Goal: Task Accomplishment & Management: Use online tool/utility

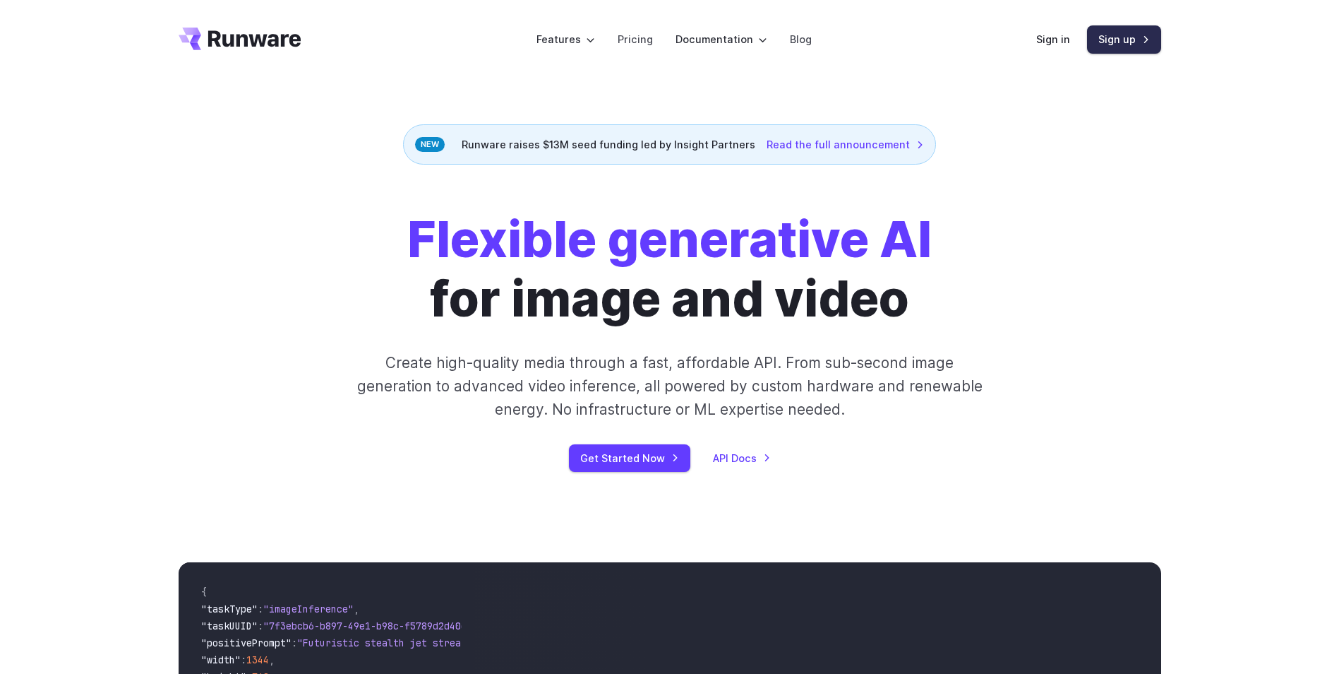
click at [1121, 40] on link "Sign up" at bounding box center [1124, 39] width 74 height 28
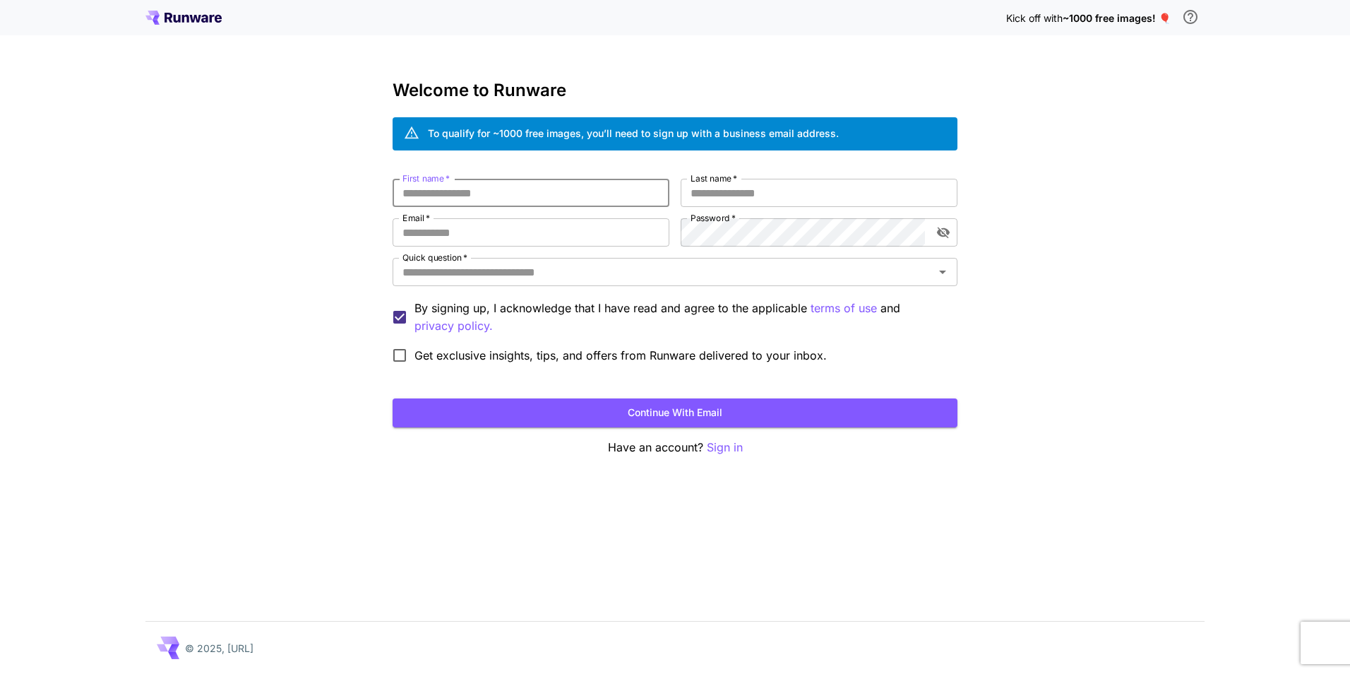
click at [489, 187] on input "First name   *" at bounding box center [531, 193] width 277 height 28
type input "*******"
click at [705, 187] on input "Last name   *" at bounding box center [819, 193] width 277 height 28
type input "******"
click at [569, 234] on input "Email   *" at bounding box center [531, 232] width 277 height 28
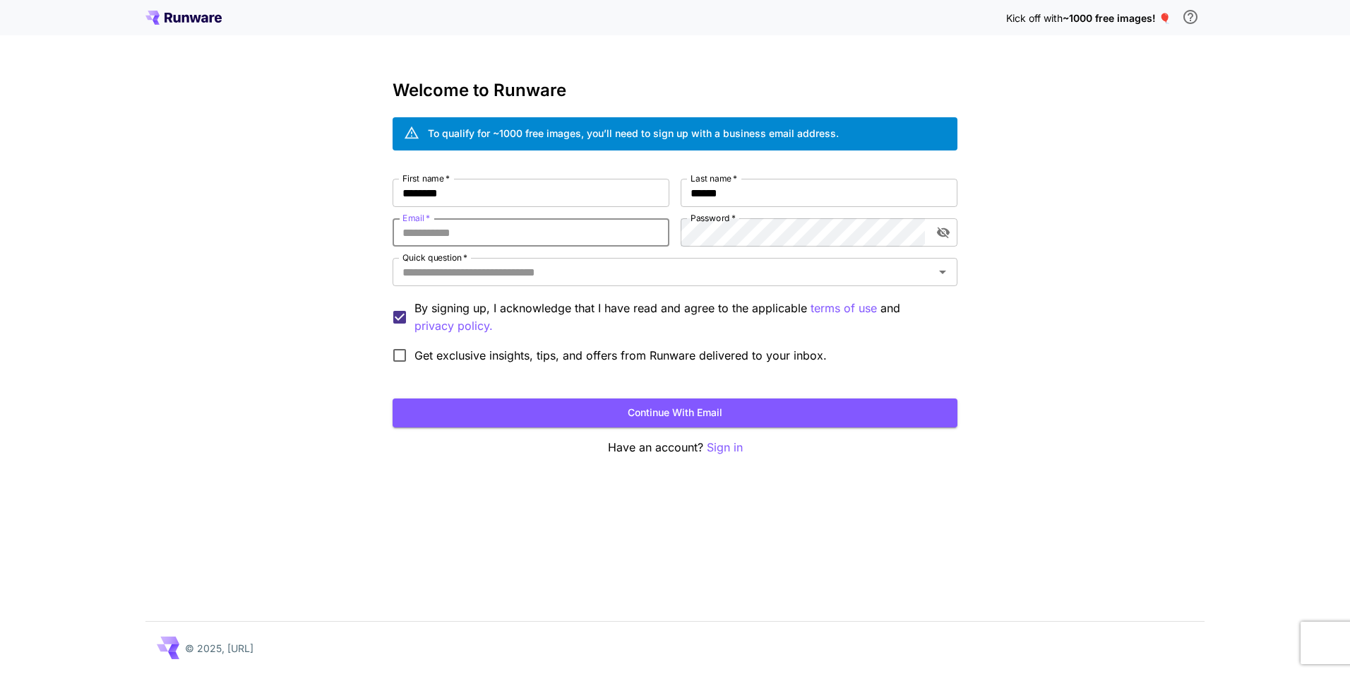
type input "**********"
click at [949, 235] on icon "toggle password visibility" at bounding box center [943, 232] width 14 height 14
click at [771, 285] on div "Quick question   *" at bounding box center [675, 272] width 565 height 28
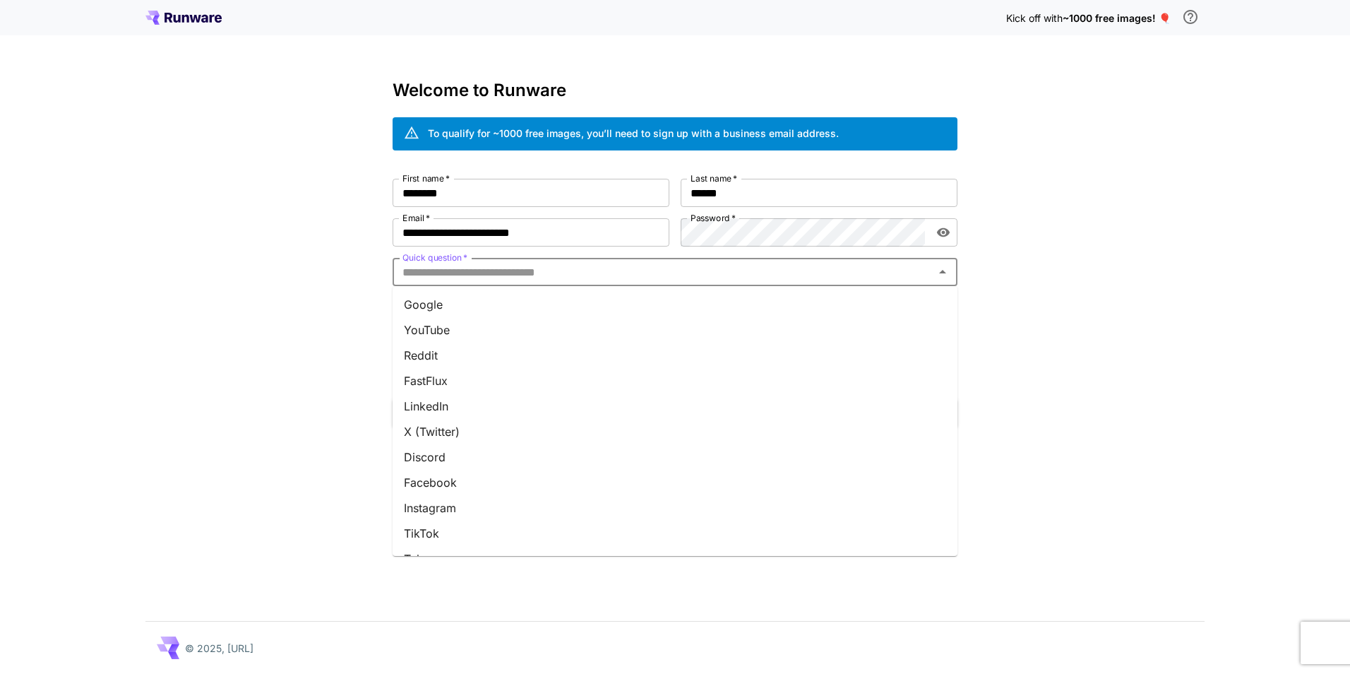
click at [451, 330] on li "YouTube" at bounding box center [675, 329] width 565 height 25
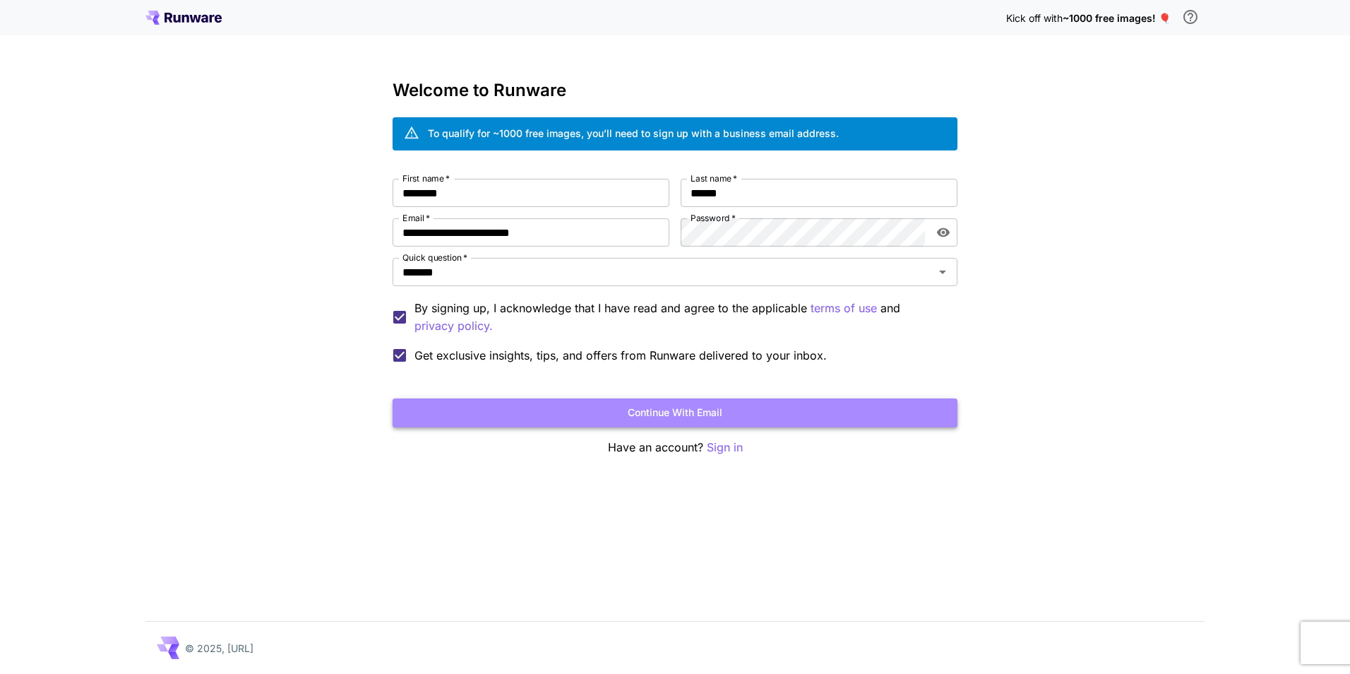
click at [495, 414] on button "Continue with email" at bounding box center [675, 412] width 565 height 29
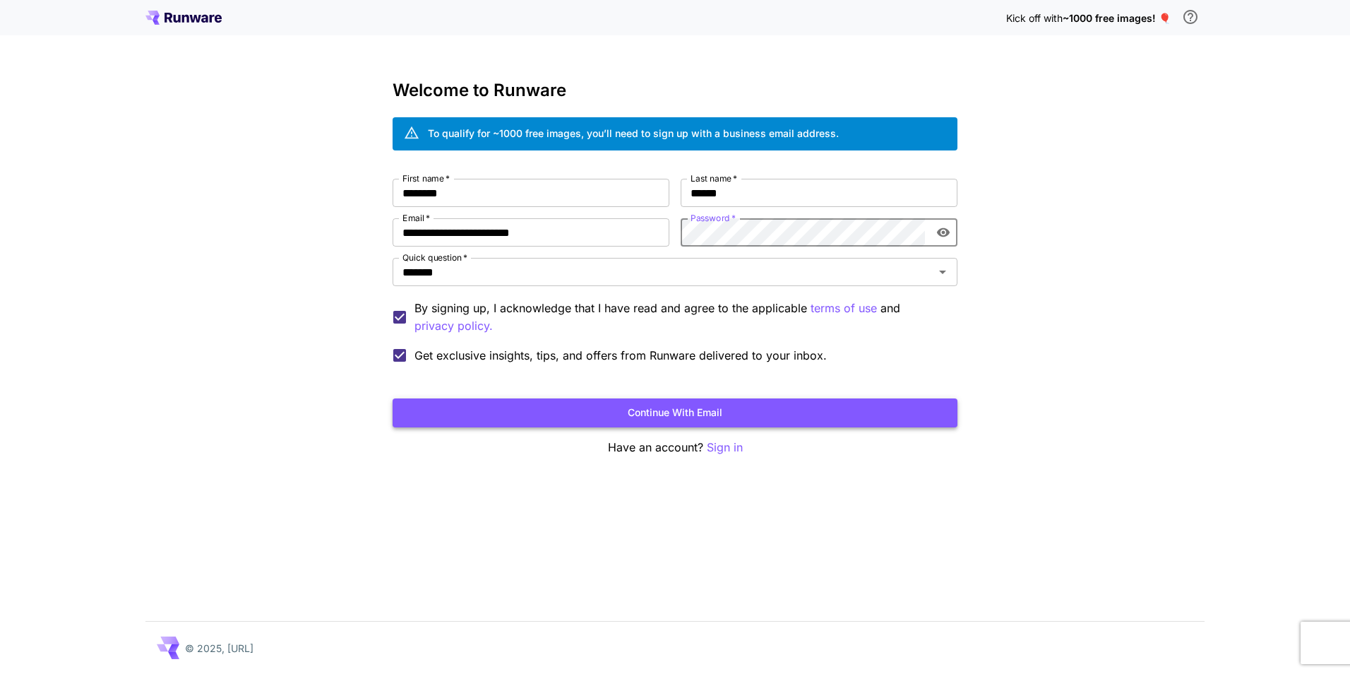
click at [653, 412] on button "Continue with email" at bounding box center [675, 412] width 565 height 29
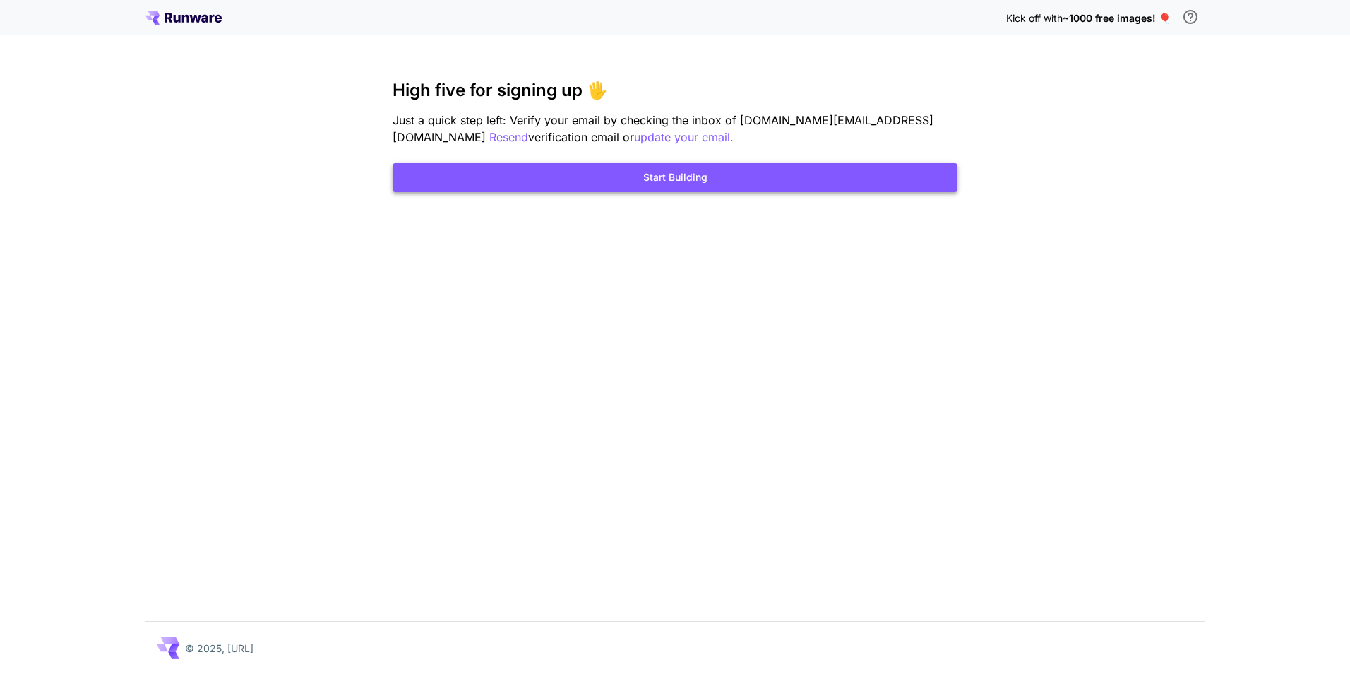
click at [682, 185] on button "Start Building" at bounding box center [675, 177] width 565 height 29
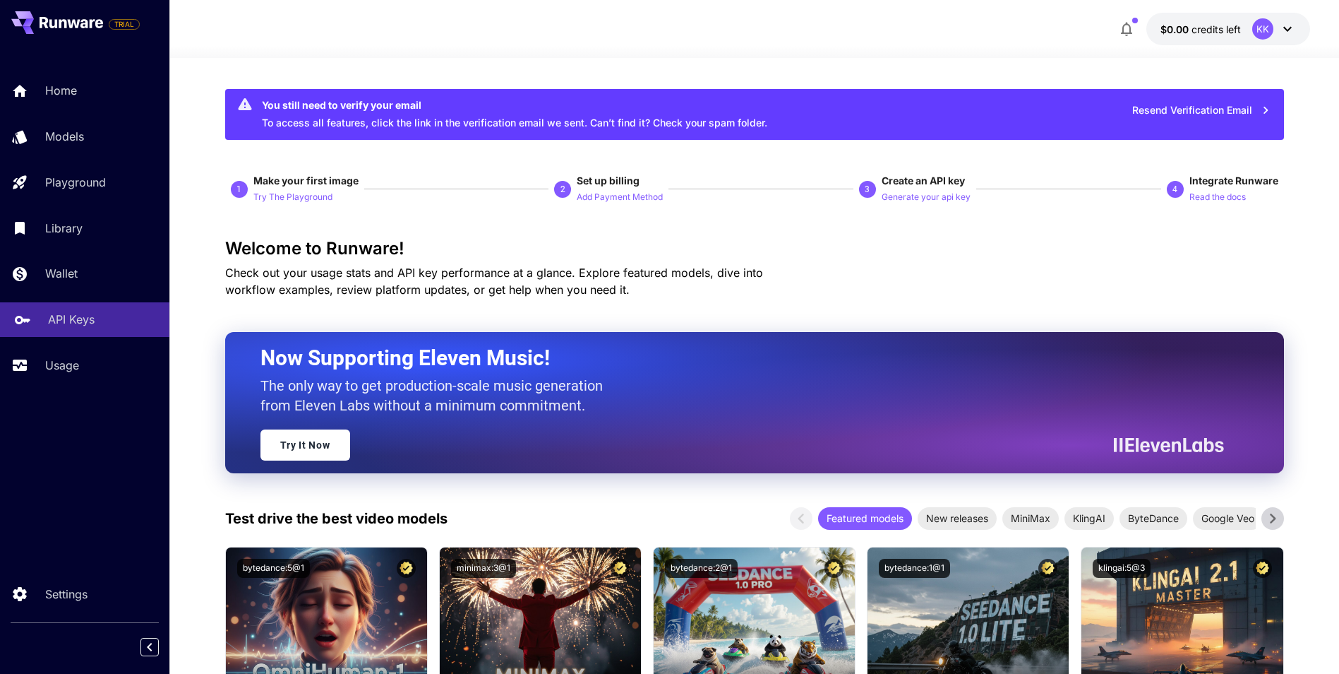
click at [107, 313] on div "API Keys" at bounding box center [103, 319] width 110 height 17
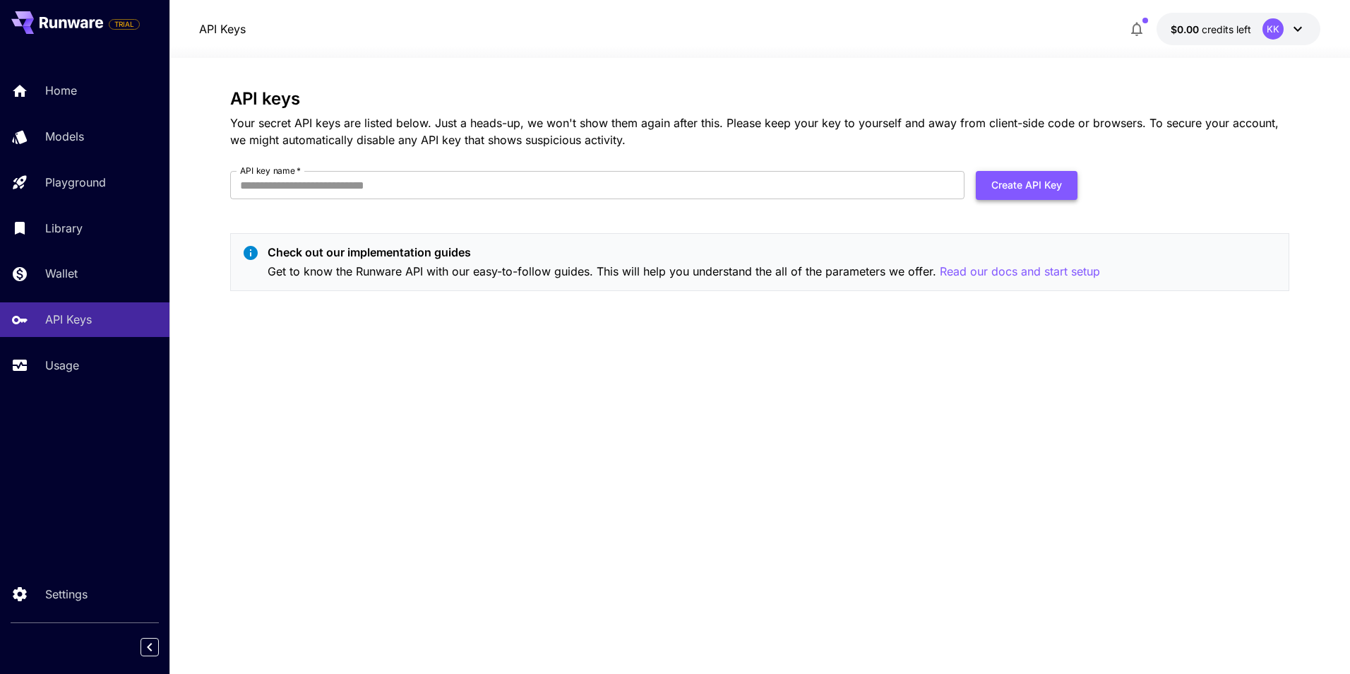
click at [1018, 188] on button "Create API Key" at bounding box center [1027, 185] width 102 height 29
click at [556, 187] on input "API key name   *" at bounding box center [597, 185] width 734 height 28
type input "******"
click at [996, 175] on button "Create API Key" at bounding box center [1027, 185] width 102 height 29
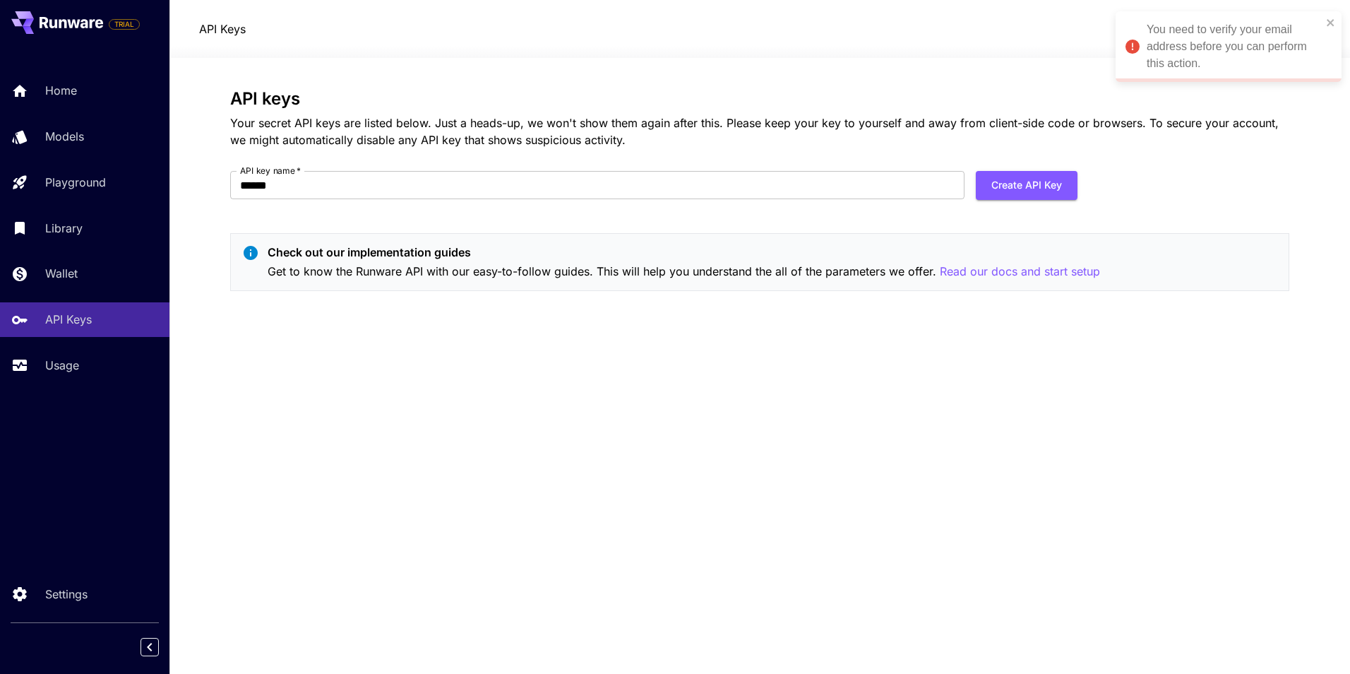
click at [1173, 62] on div "You need to verify your email address before you can perform this action." at bounding box center [1234, 46] width 175 height 51
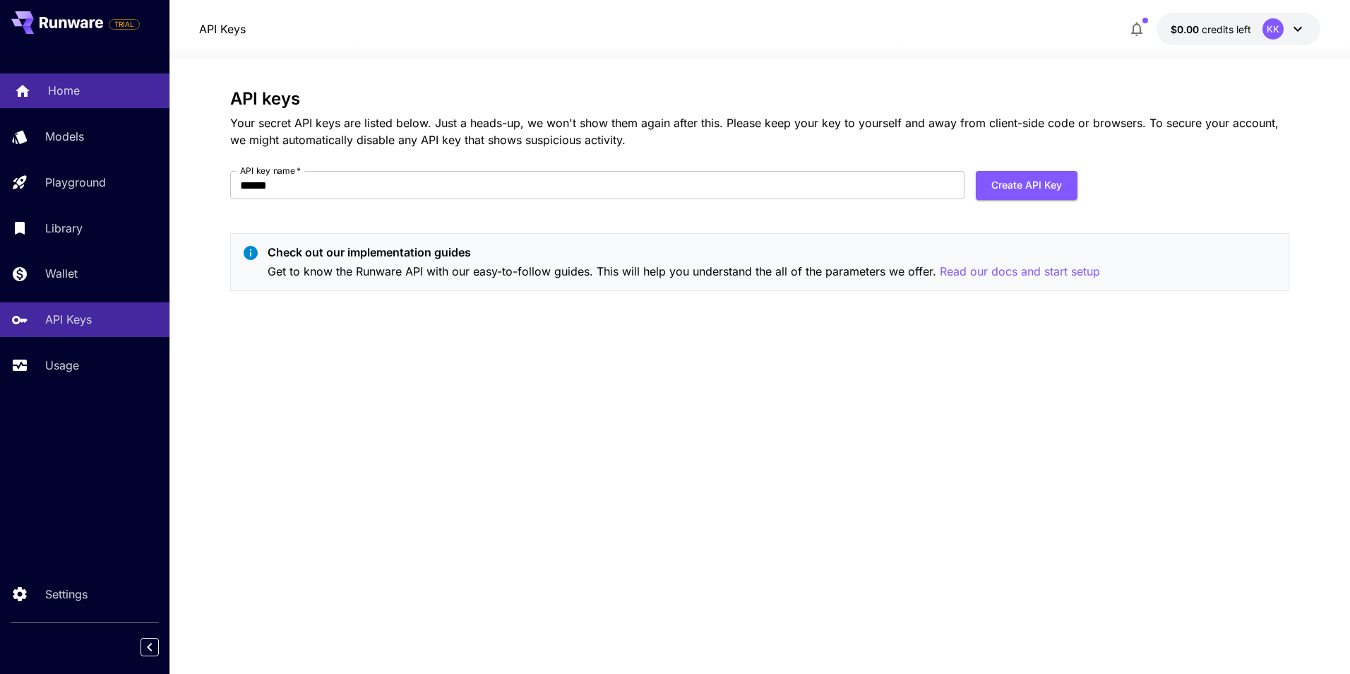
click at [77, 92] on p "Home" at bounding box center [64, 90] width 32 height 17
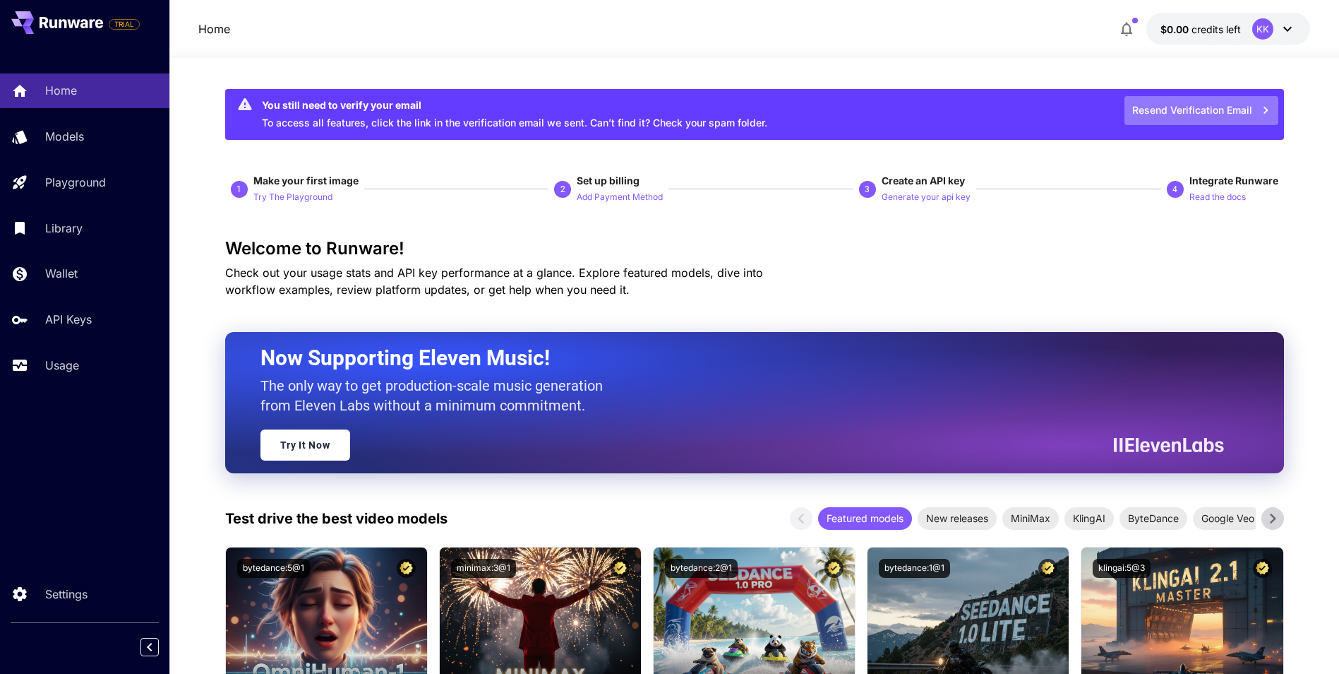
click at [1202, 102] on button "Resend Verification Email" at bounding box center [1202, 110] width 154 height 29
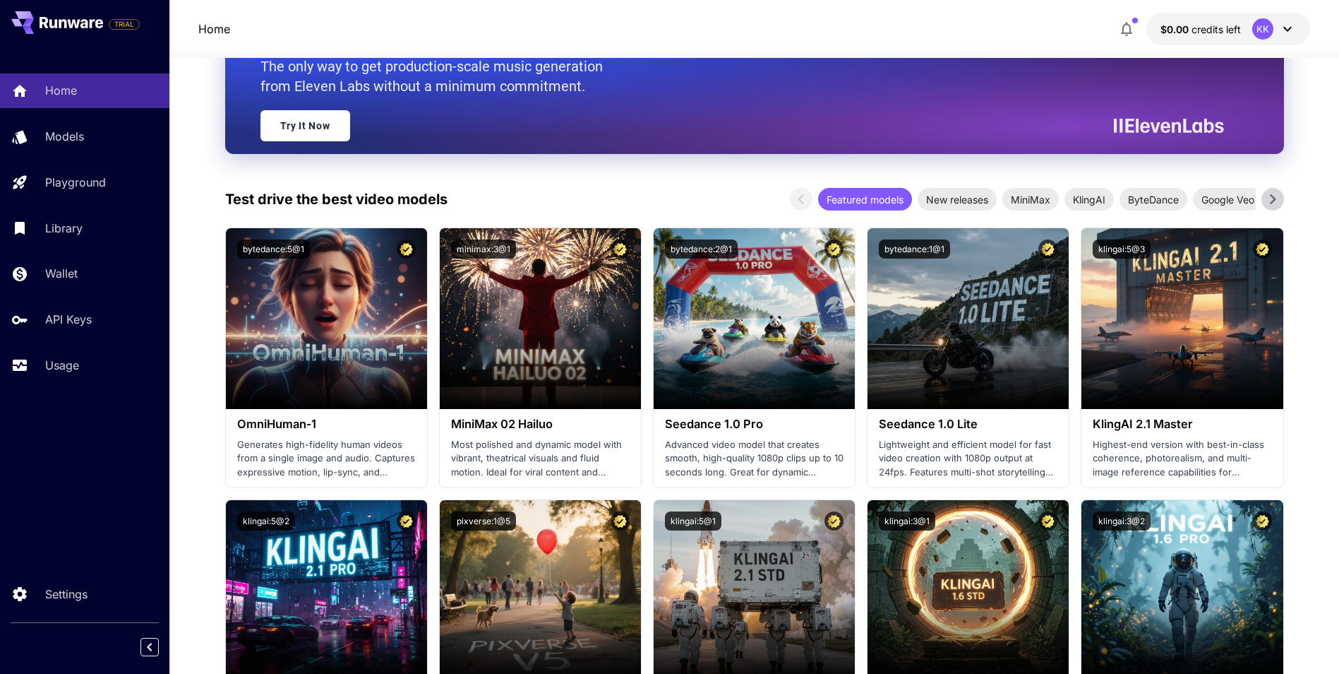
scroll to position [282, 0]
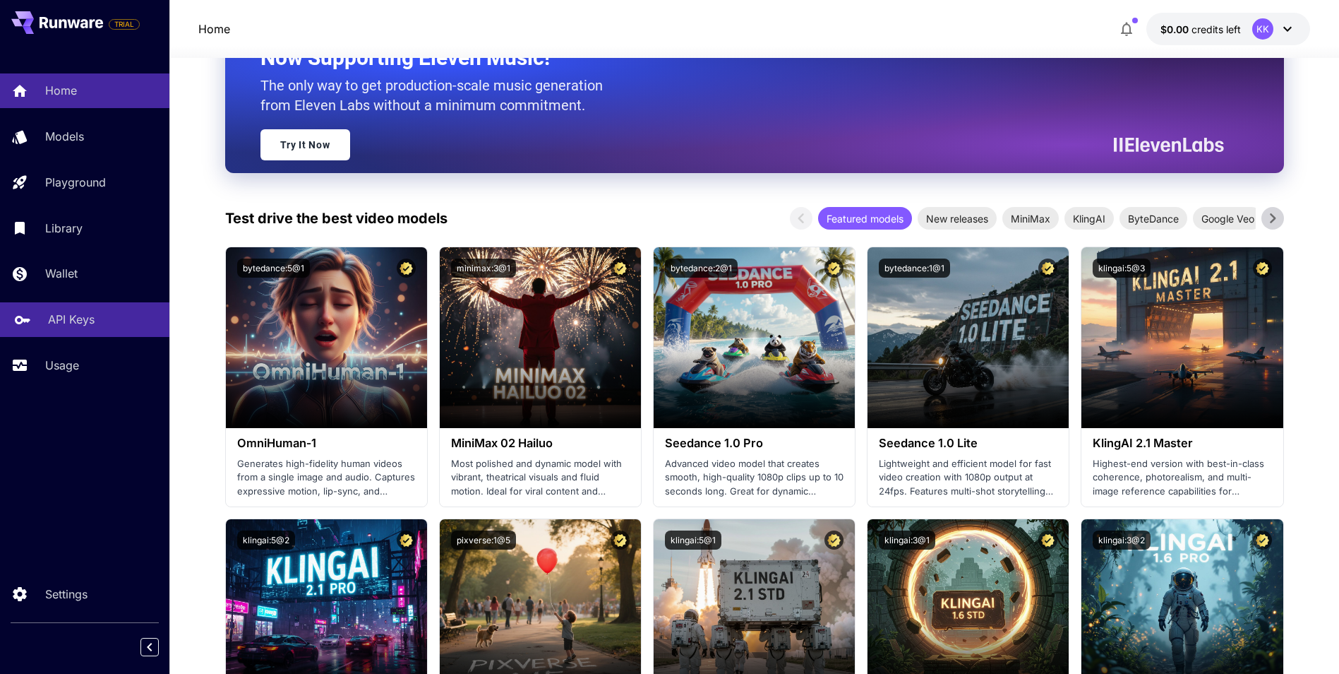
click at [93, 331] on link "API Keys" at bounding box center [84, 319] width 169 height 35
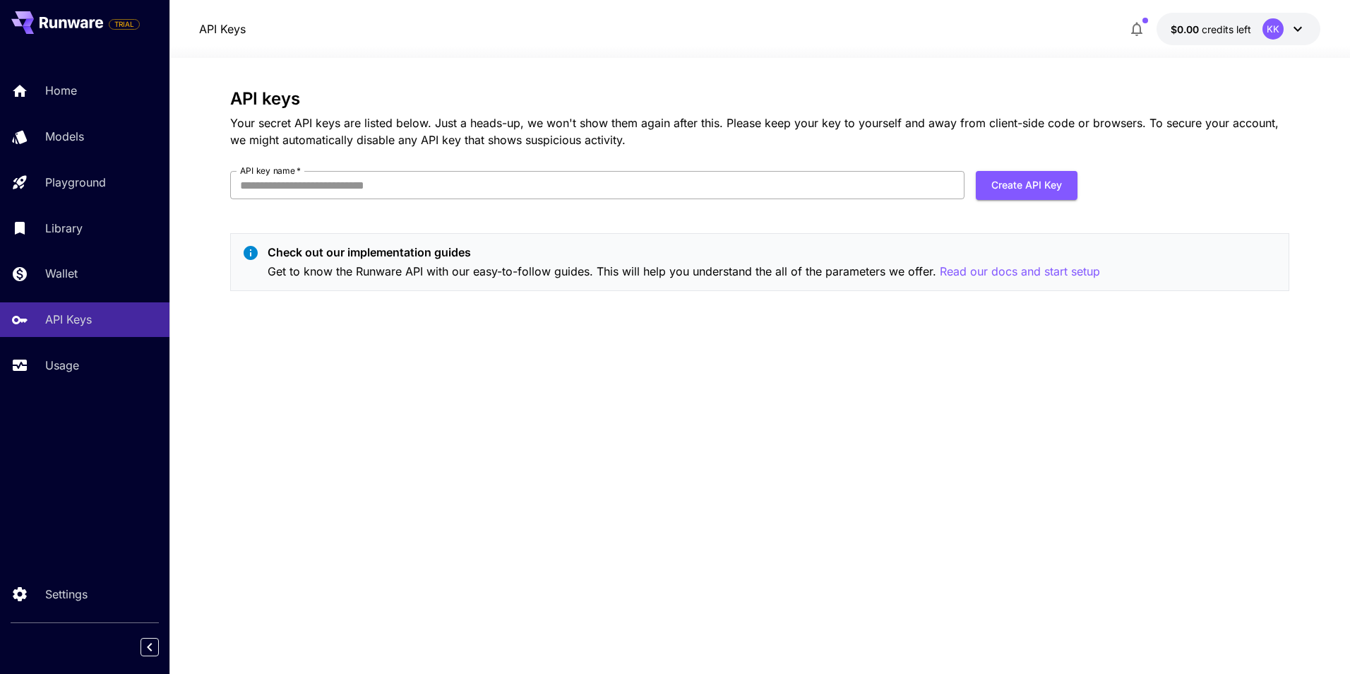
click at [657, 177] on input "API key name   *" at bounding box center [597, 185] width 734 height 28
type input "*"
type input "******"
click at [998, 191] on button "Create API Key" at bounding box center [1027, 185] width 102 height 29
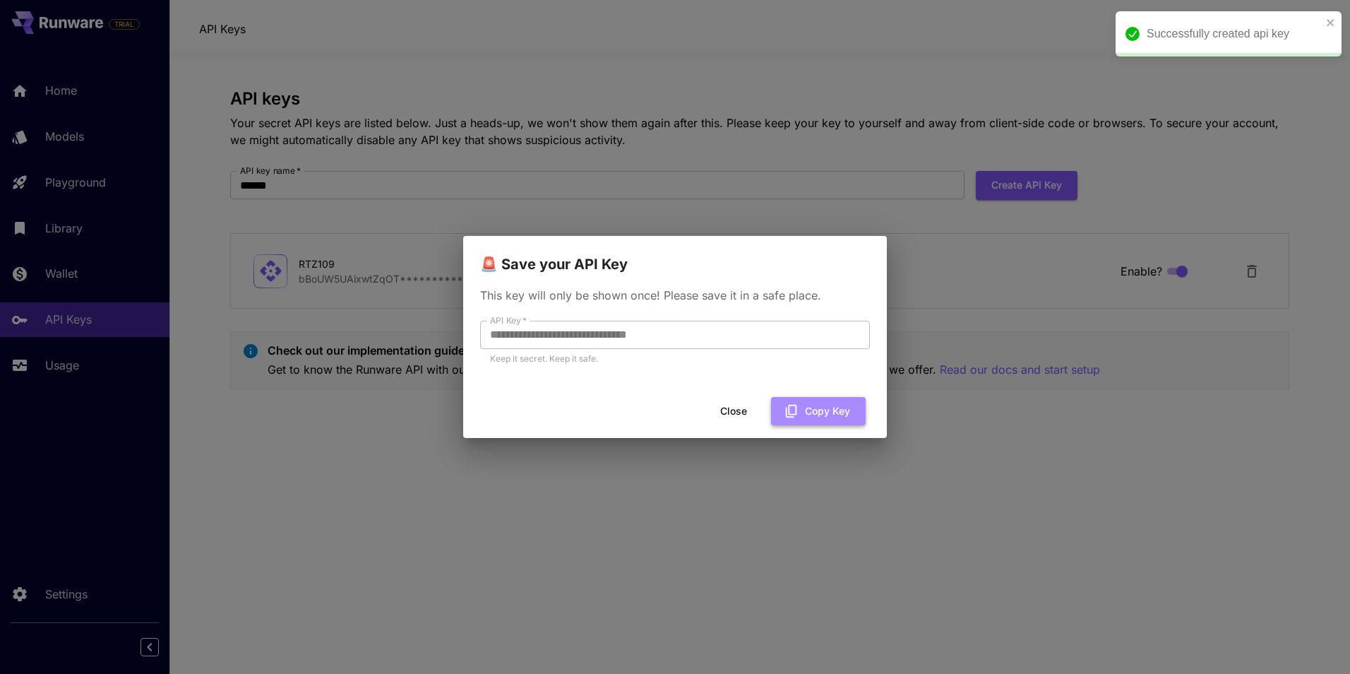
click at [837, 414] on button "Copy Key" at bounding box center [818, 411] width 95 height 29
